Goal: Find specific page/section: Find specific page/section

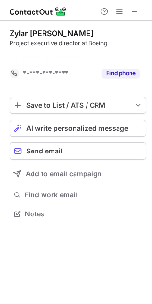
scroll to position [192, 152]
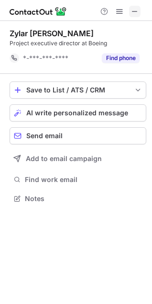
click at [137, 12] on span at bounding box center [135, 12] width 8 height 8
